Goal: Information Seeking & Learning: Learn about a topic

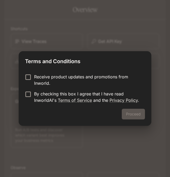
click at [28, 84] on label "Receive product updates and promotions from Inworld." at bounding box center [81, 80] width 119 height 13
click at [28, 100] on label "By checking this box I agree that I have read InworldAI's Terms of Service and …" at bounding box center [81, 97] width 119 height 13
click at [140, 119] on button "Proceed" at bounding box center [133, 114] width 23 height 11
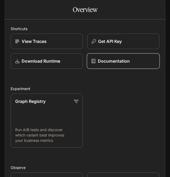
click at [114, 64] on p "Documentation" at bounding box center [114, 61] width 32 height 6
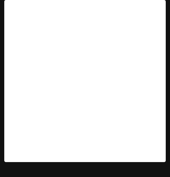
click at [8, 11] on button "open drawer" at bounding box center [9, 8] width 10 height 10
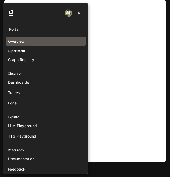
click at [29, 40] on div "Overview" at bounding box center [46, 41] width 76 height 6
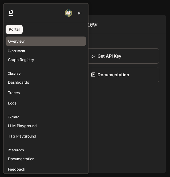
click at [161, 111] on div at bounding box center [88, 88] width 170 height 171
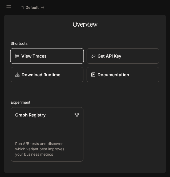
click at [45, 60] on link "View Traces" at bounding box center [47, 56] width 74 height 16
